Goal: Task Accomplishment & Management: Manage account settings

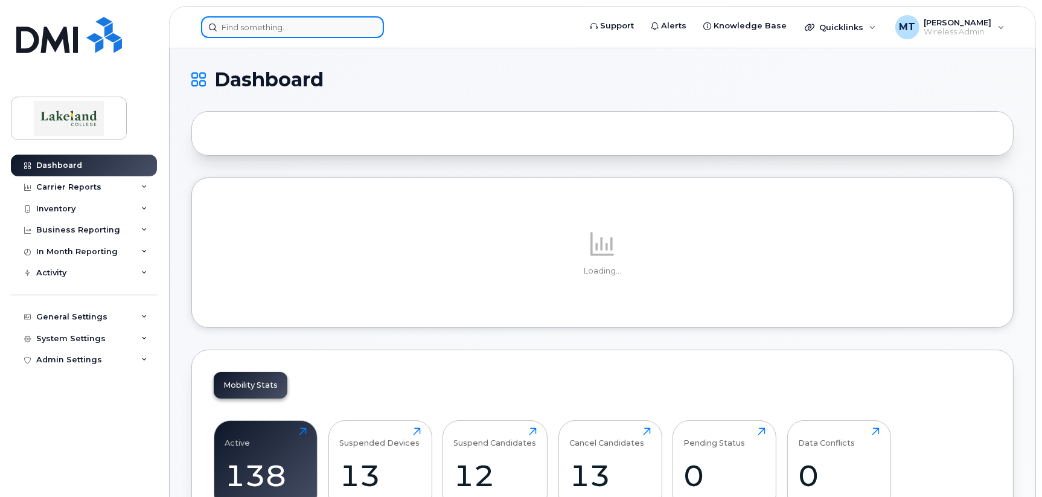
click at [316, 30] on input at bounding box center [292, 27] width 183 height 22
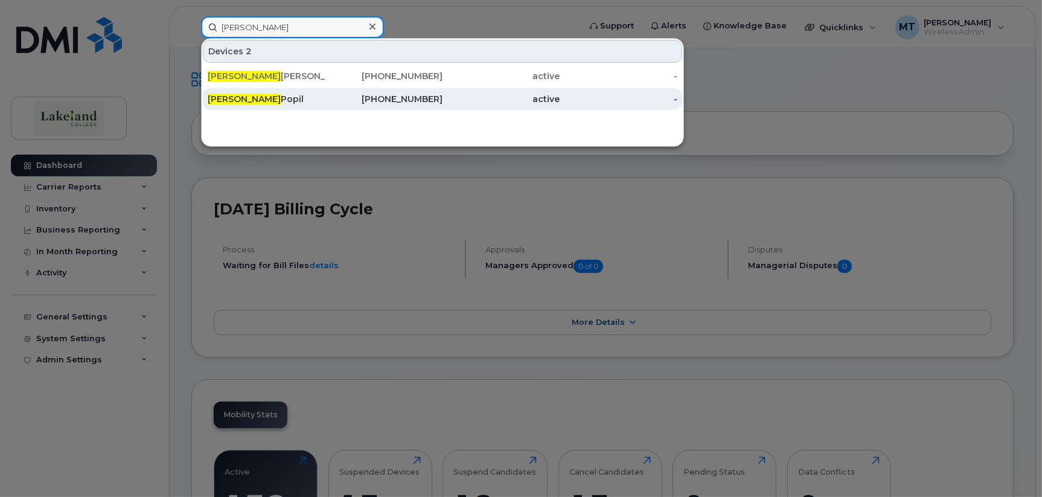
type input "[PERSON_NAME]"
click at [319, 101] on div "[PERSON_NAME]" at bounding box center [267, 99] width 118 height 12
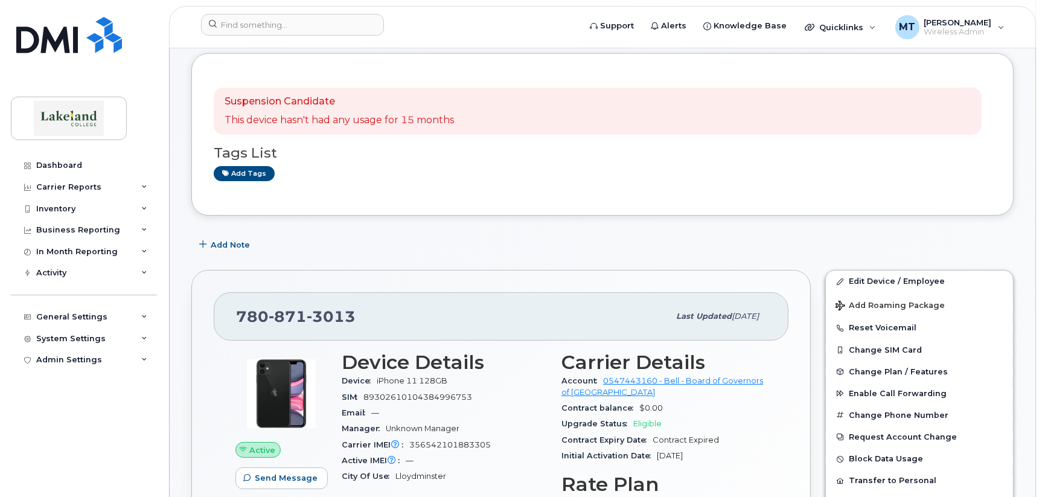
scroll to position [121, 0]
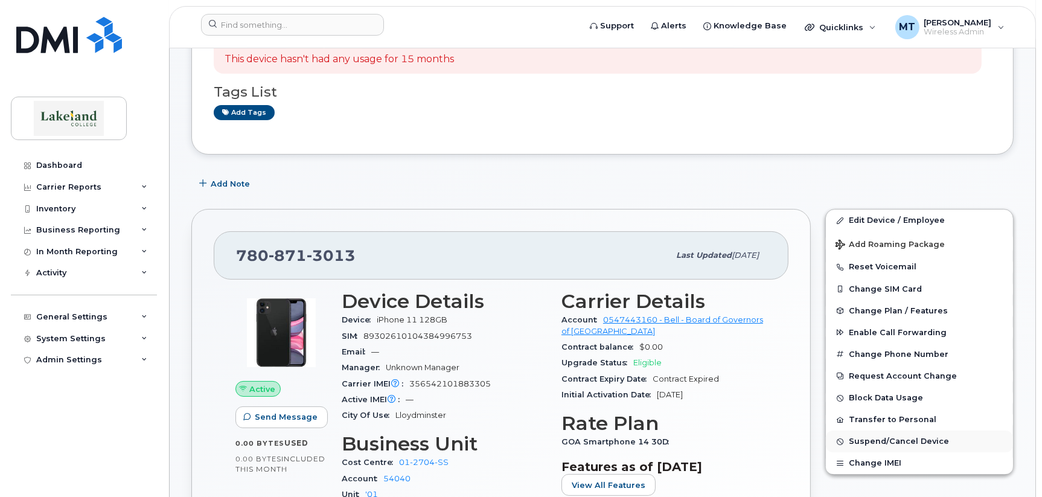
click at [865, 440] on span "Suspend/Cancel Device" at bounding box center [898, 441] width 100 height 9
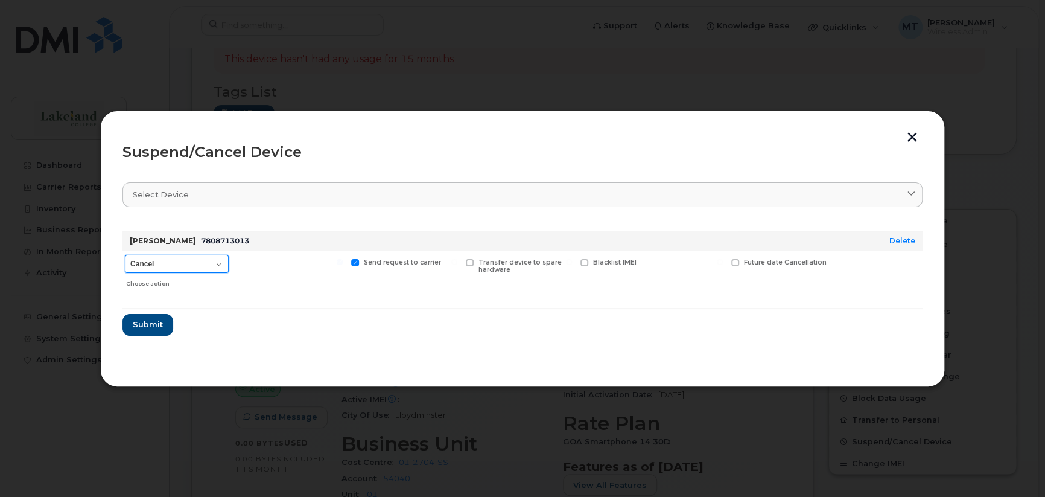
click at [221, 260] on select "Cancel Suspend - Extend Suspension Suspend - Reduced Rate Suspend - Full Rate S…" at bounding box center [177, 264] width 104 height 18
select select "[object Object]"
click at [125, 255] on select "Cancel Suspend - Extend Suspension Suspend - Reduced Rate Suspend - Full Rate S…" at bounding box center [177, 264] width 104 height 18
click at [151, 327] on span "Submit" at bounding box center [147, 324] width 30 height 11
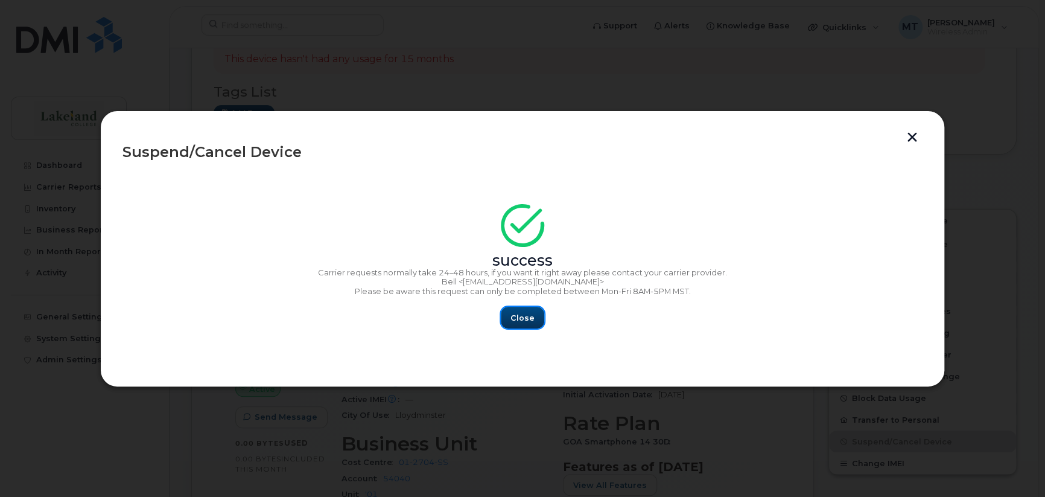
click at [514, 317] on span "Close" at bounding box center [523, 317] width 24 height 11
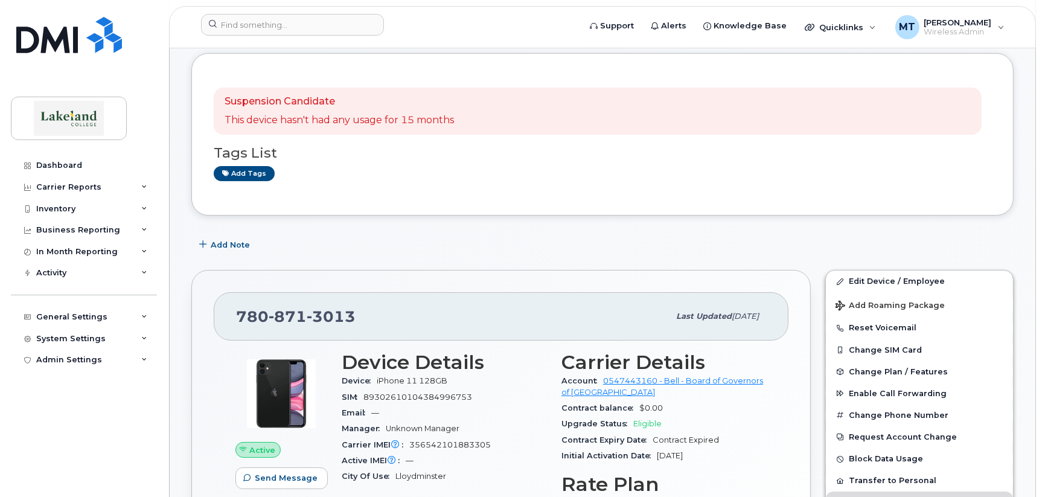
scroll to position [0, 0]
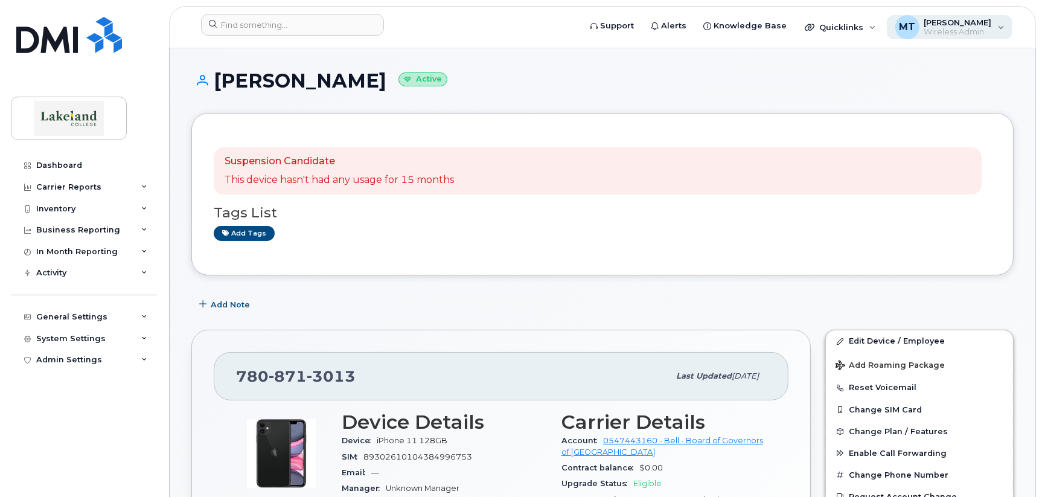
click at [919, 25] on div "[PERSON_NAME] Wireless Admin" at bounding box center [955, 26] width 72 height 19
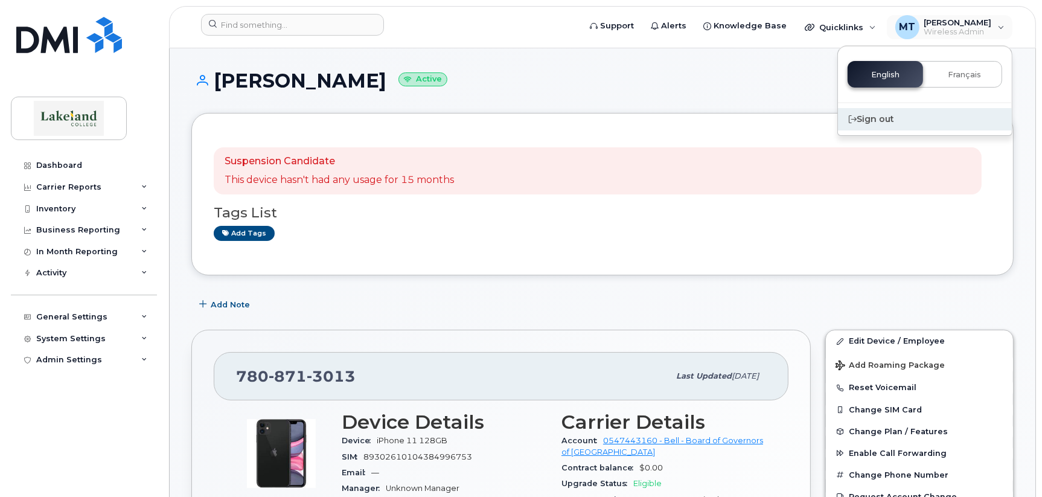
click at [874, 118] on div "Sign out" at bounding box center [925, 119] width 174 height 22
